Goal: Task Accomplishment & Management: Manage account settings

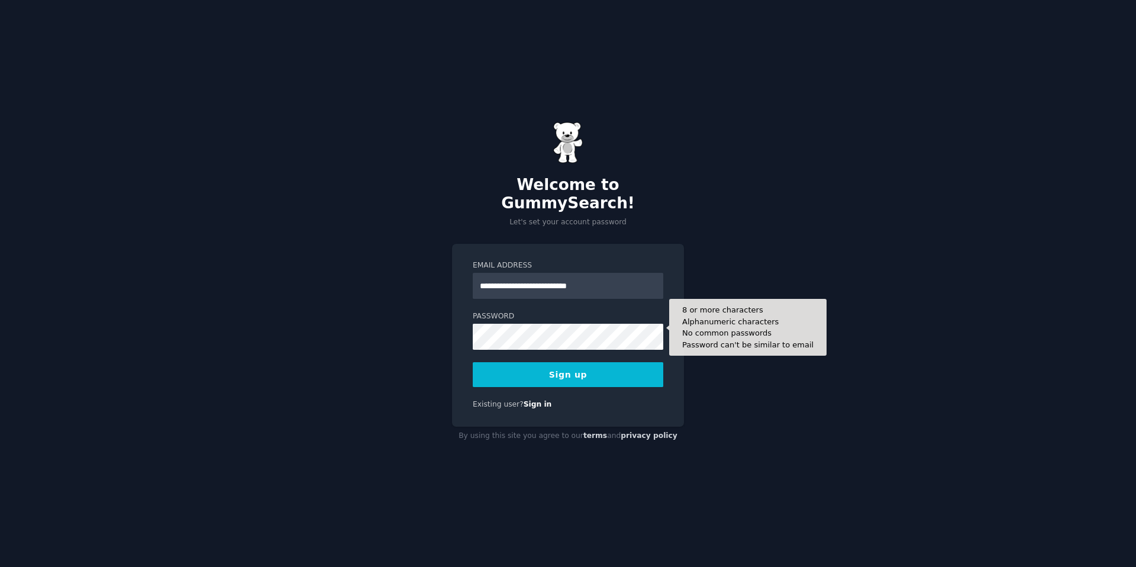
type input "**********"
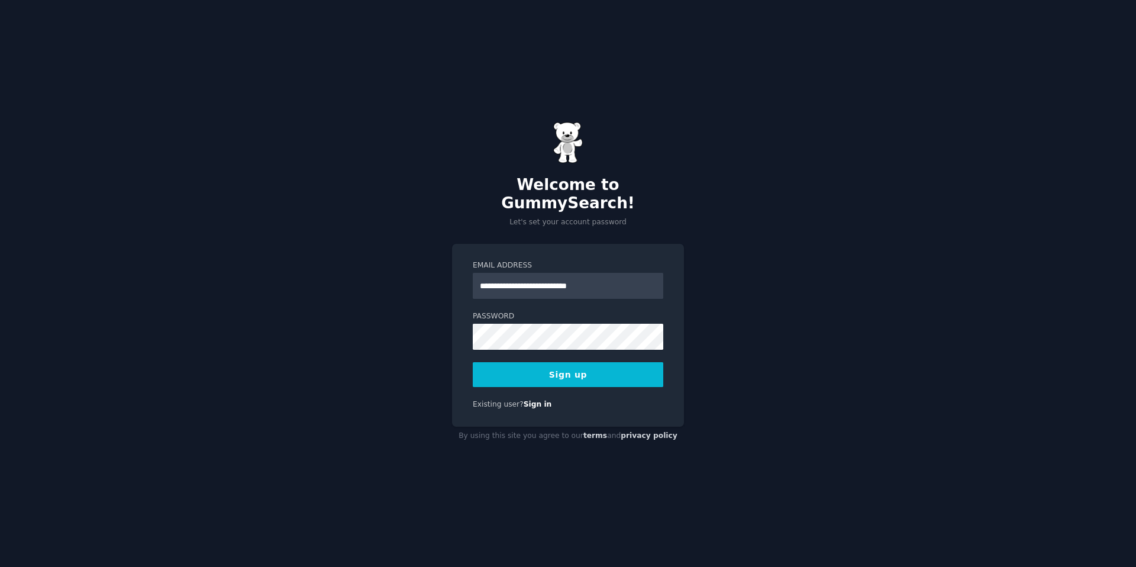
click at [578, 363] on button "Sign up" at bounding box center [568, 374] width 191 height 25
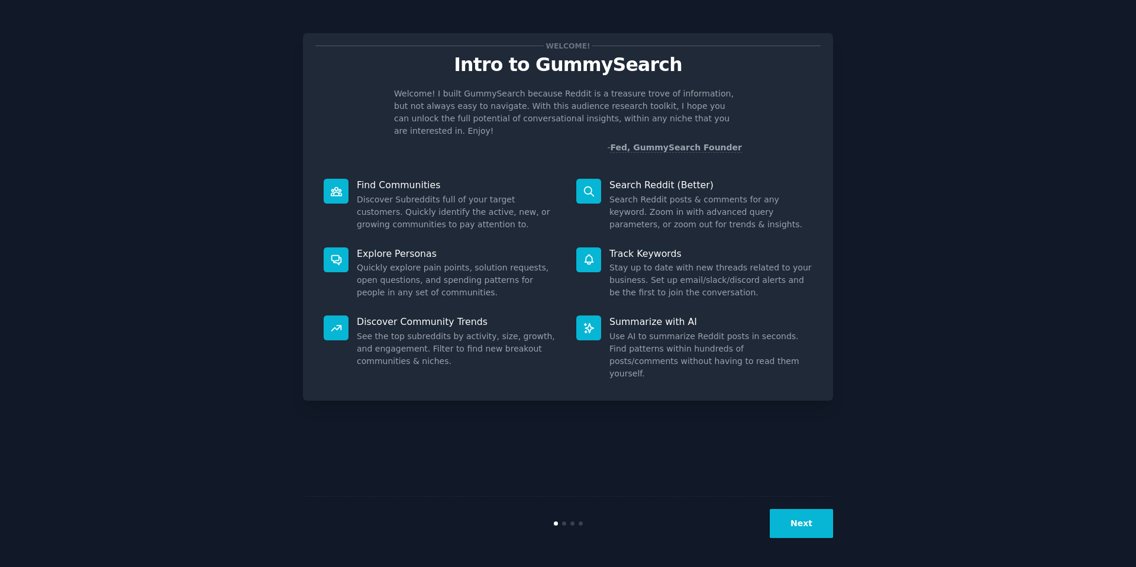
click at [802, 517] on button "Next" at bounding box center [801, 523] width 63 height 29
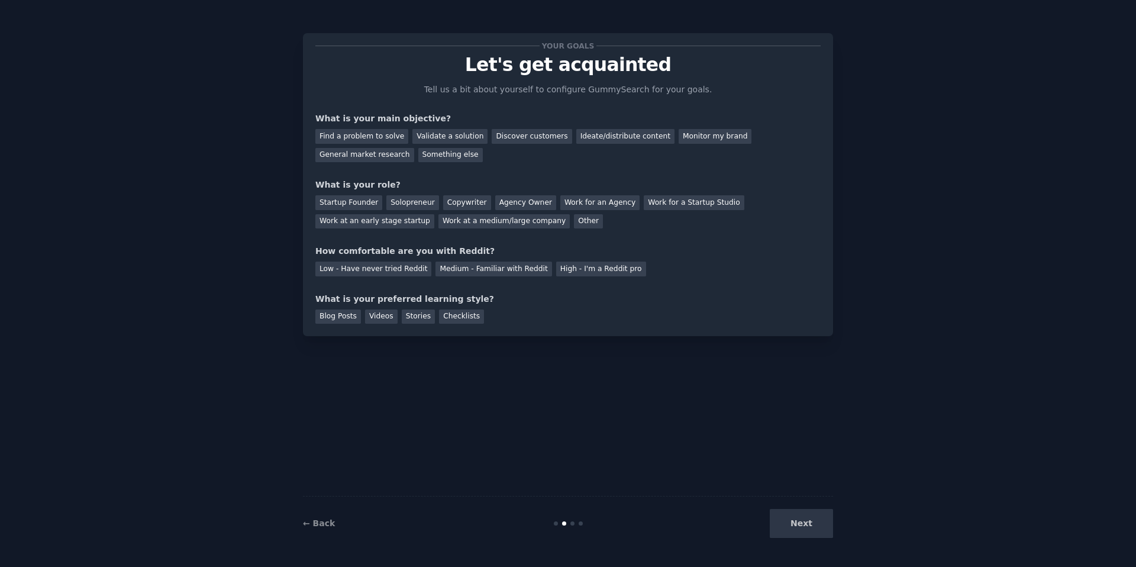
click at [802, 522] on div "Next" at bounding box center [744, 523] width 177 height 29
click at [318, 525] on link "← Back" at bounding box center [319, 522] width 32 height 9
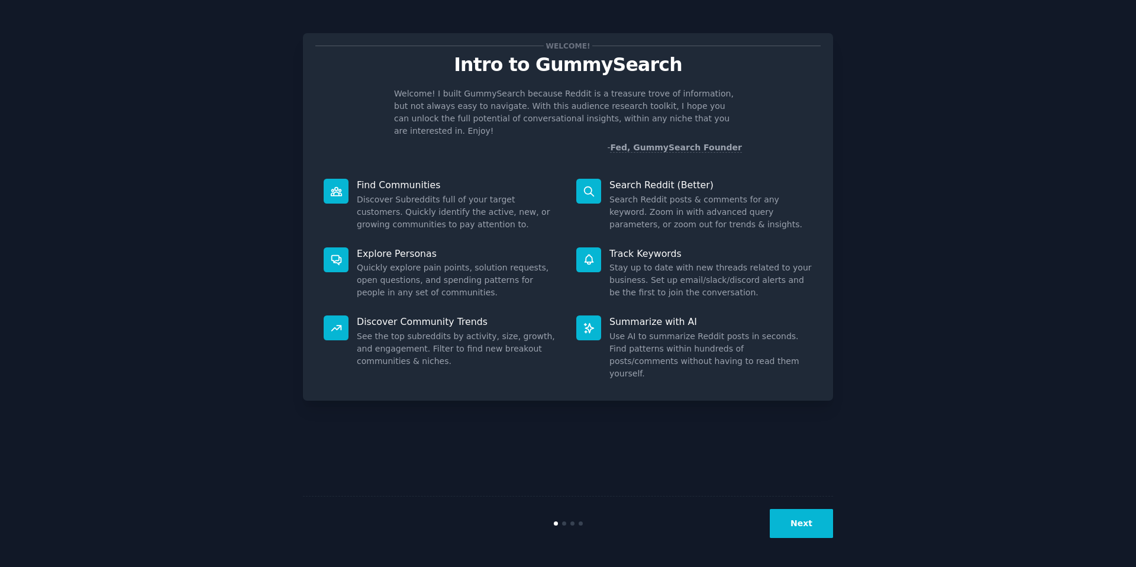
click at [779, 524] on button "Next" at bounding box center [801, 523] width 63 height 29
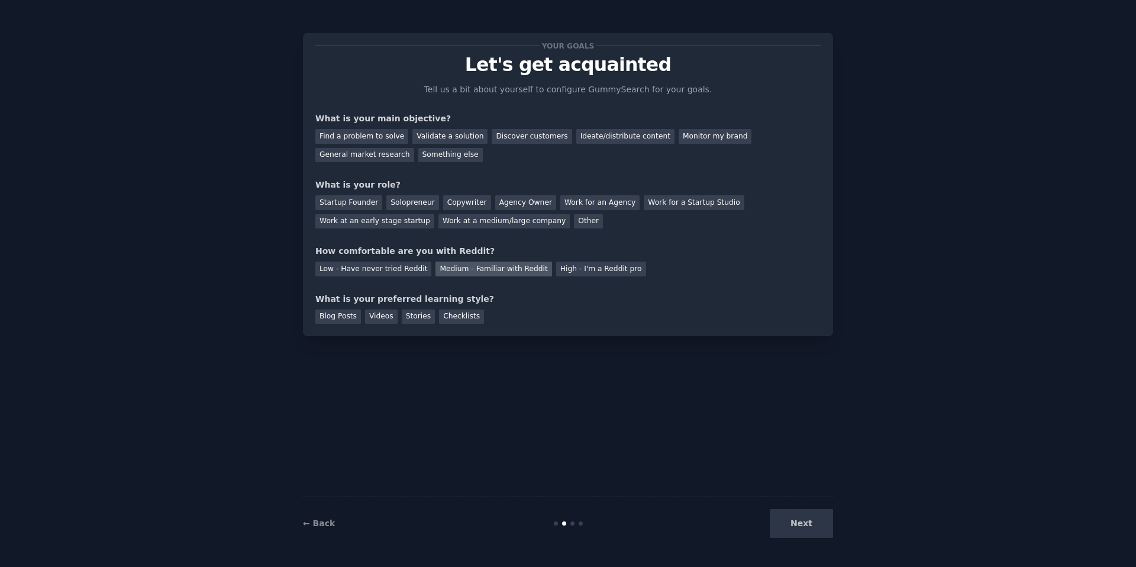
click at [468, 272] on div "Medium - Familiar with Reddit" at bounding box center [494, 269] width 116 height 15
click at [408, 207] on div "Solopreneur" at bounding box center [412, 202] width 52 height 15
click at [351, 134] on div "Find a problem to solve" at bounding box center [361, 136] width 93 height 15
click at [453, 136] on div "Validate a solution" at bounding box center [449, 136] width 75 height 15
click at [528, 138] on div "Discover customers" at bounding box center [532, 136] width 80 height 15
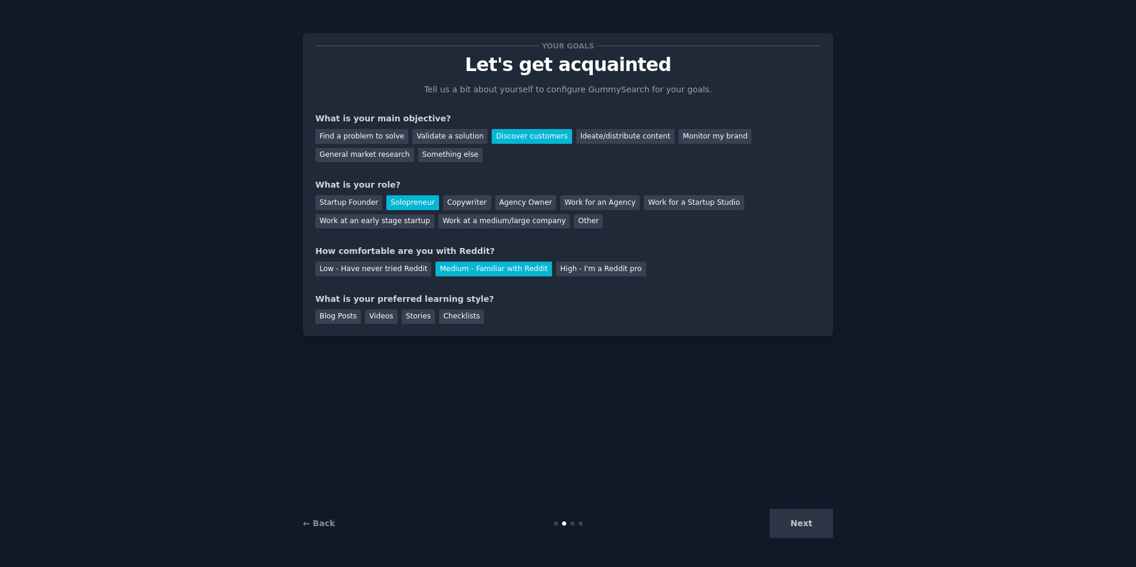
click at [352, 162] on div "Your goals Let's get acquainted Tell us a bit about yourself to configure Gummy…" at bounding box center [567, 185] width 505 height 278
click at [352, 158] on div "General market research" at bounding box center [364, 155] width 99 height 15
click at [804, 527] on div "Next" at bounding box center [744, 523] width 177 height 29
click at [811, 515] on div "Next" at bounding box center [744, 523] width 177 height 29
click at [346, 316] on div "Blog Posts" at bounding box center [338, 317] width 46 height 15
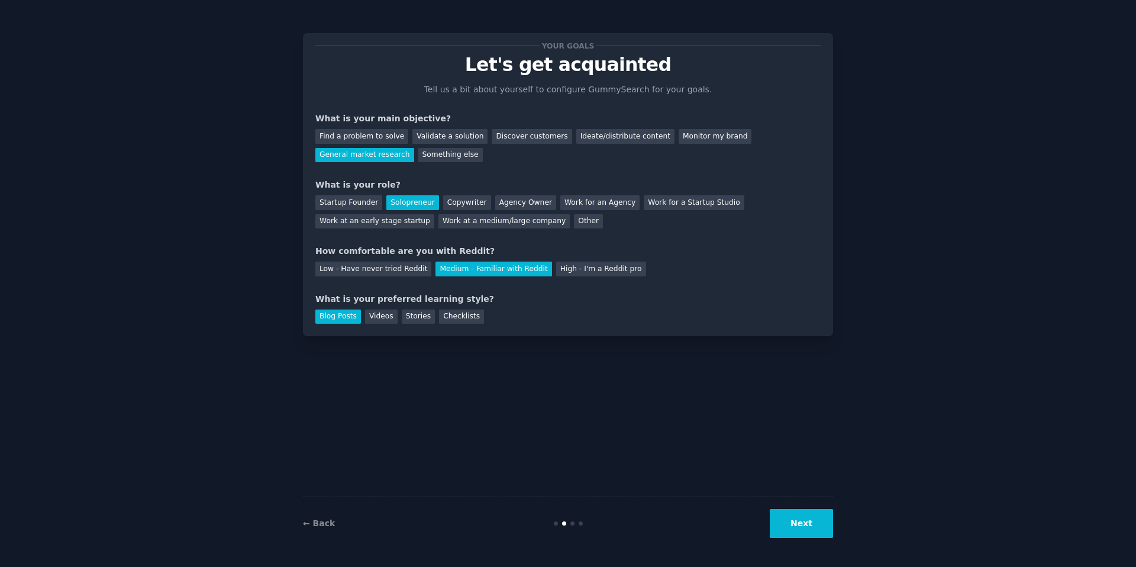
click at [397, 325] on div "Your goals Let's get acquainted Tell us a bit about yourself to configure Gummy…" at bounding box center [568, 184] width 530 height 303
click at [392, 323] on div "Videos" at bounding box center [381, 317] width 33 height 15
click at [423, 318] on div "Stories" at bounding box center [418, 317] width 33 height 15
click at [474, 320] on div "Checklists" at bounding box center [461, 317] width 45 height 15
click at [807, 526] on button "Next" at bounding box center [801, 523] width 63 height 29
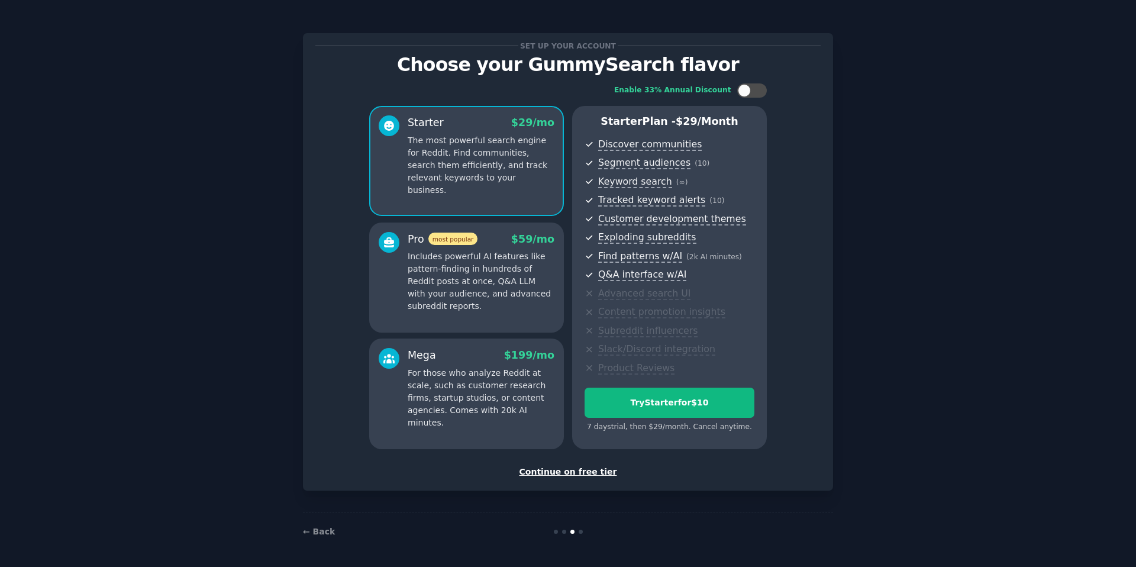
click at [565, 475] on div "Continue on free tier" at bounding box center [567, 472] width 505 height 12
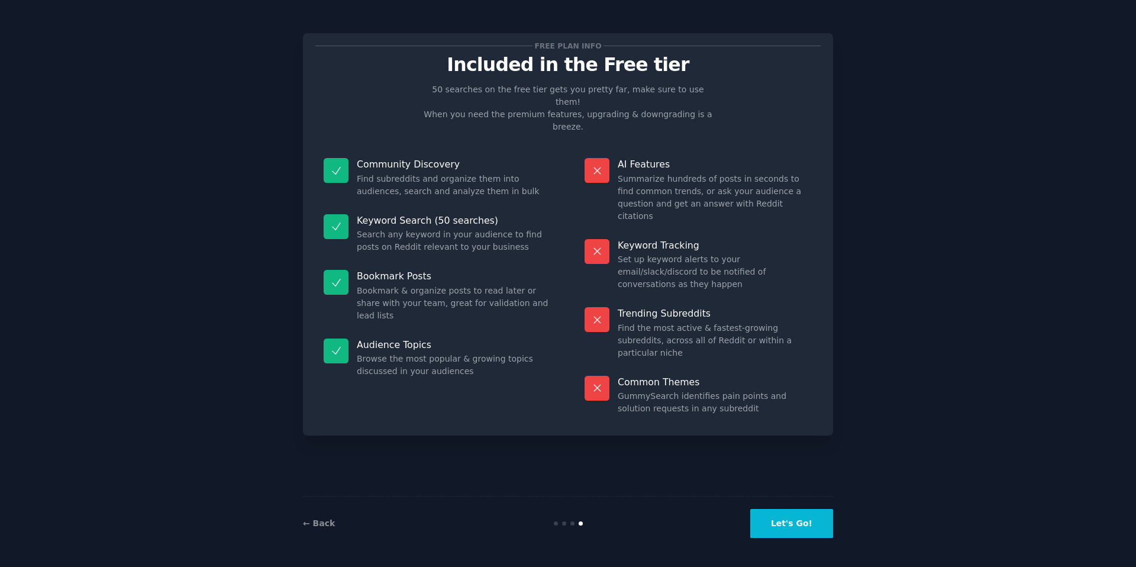
click at [815, 531] on button "Let's Go!" at bounding box center [791, 523] width 83 height 29
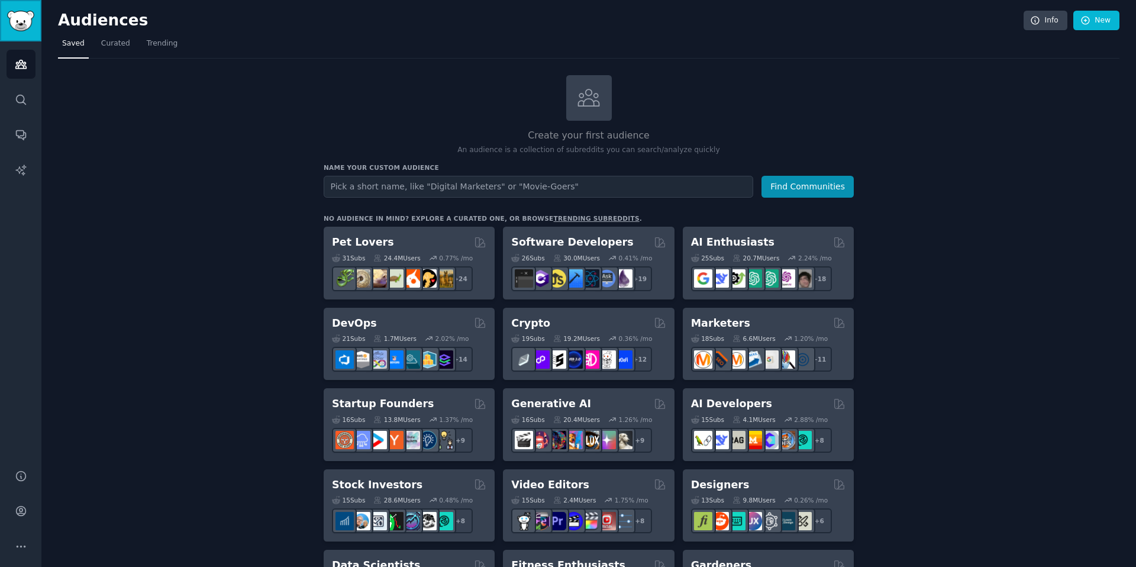
click at [19, 27] on img "Sidebar" at bounding box center [20, 21] width 27 height 21
click at [23, 510] on icon "Sidebar" at bounding box center [21, 511] width 12 height 12
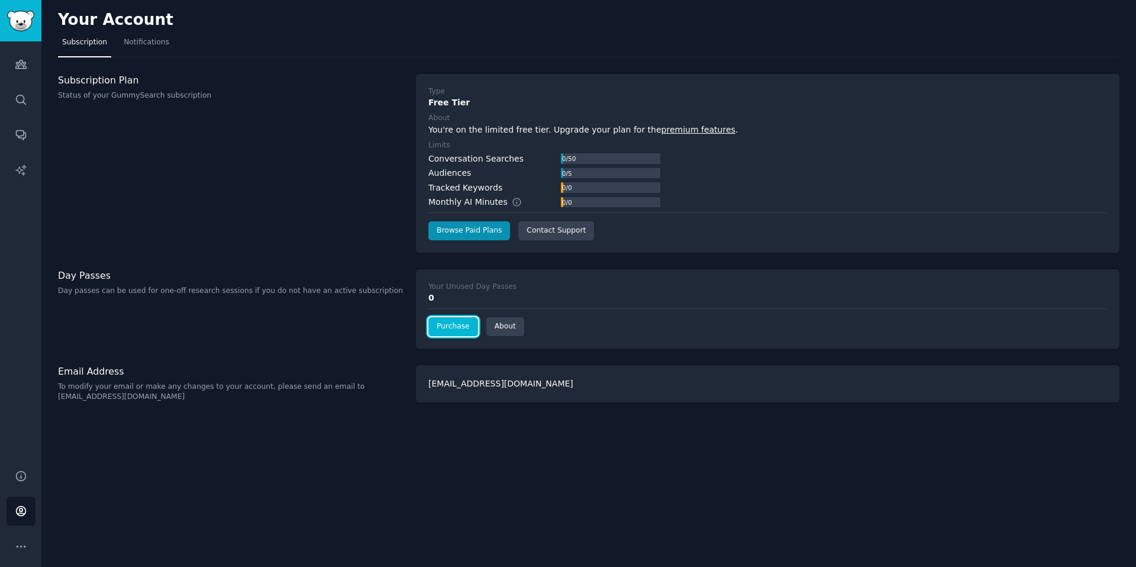
click at [457, 330] on link "Purchase" at bounding box center [453, 326] width 50 height 19
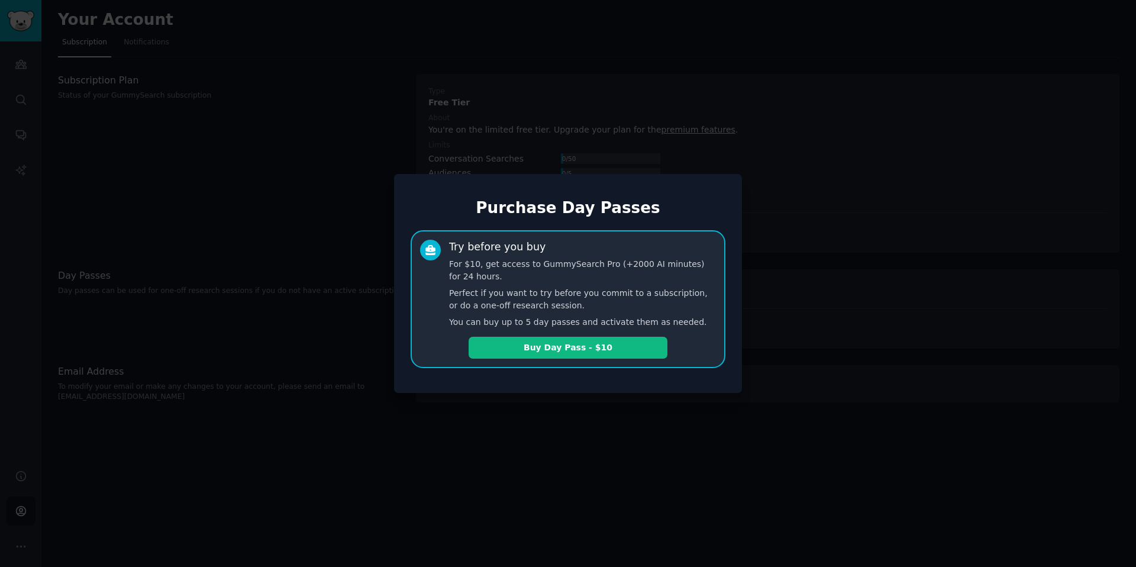
click at [817, 214] on div at bounding box center [568, 283] width 1136 height 567
